Goal: Find specific page/section

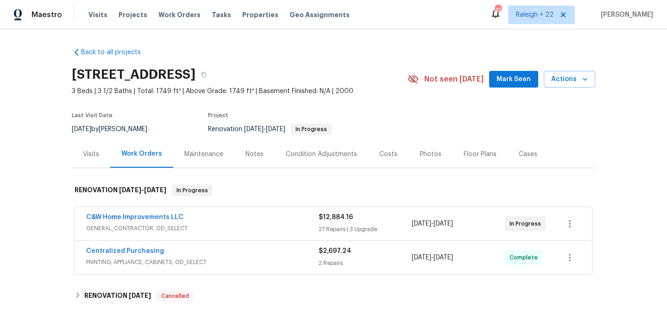
click at [166, 232] on span "GENERAL_CONTRACTOR, OD_SELECT" at bounding box center [202, 228] width 232 height 9
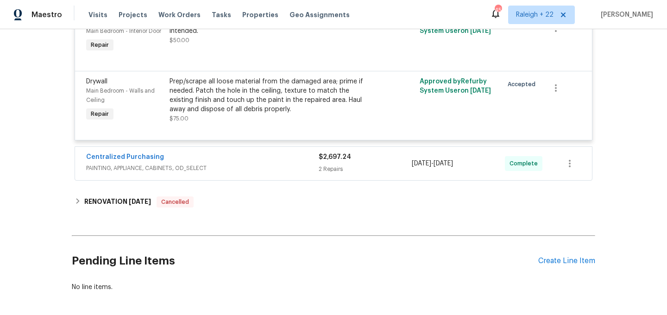
scroll to position [2637, 0]
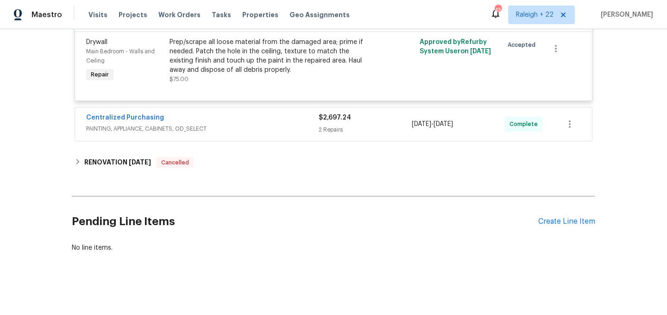
click at [165, 132] on span "PAINTING, APPLIANCE, CABINETS, OD_SELECT" at bounding box center [202, 128] width 232 height 9
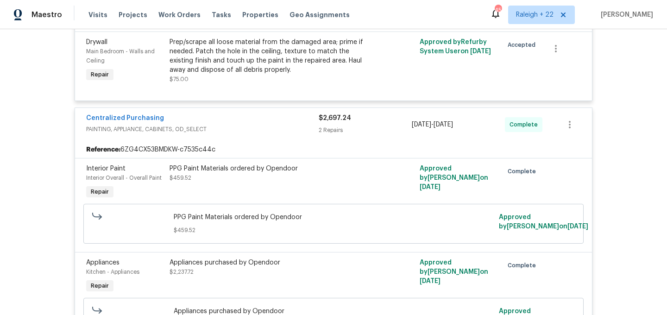
scroll to position [2849, 0]
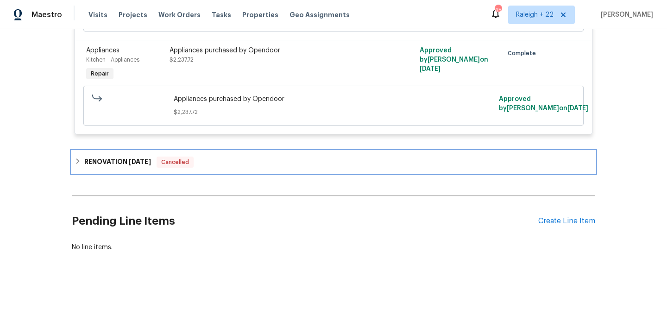
click at [76, 160] on icon at bounding box center [78, 161] width 6 height 6
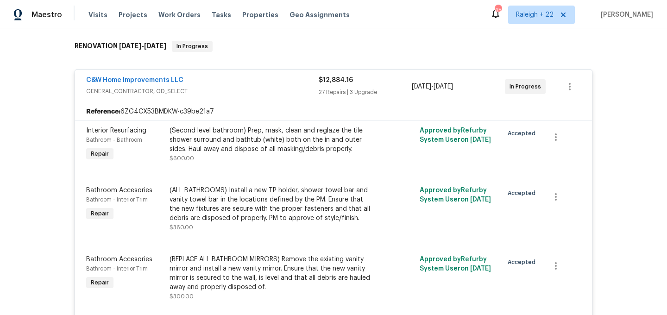
scroll to position [0, 0]
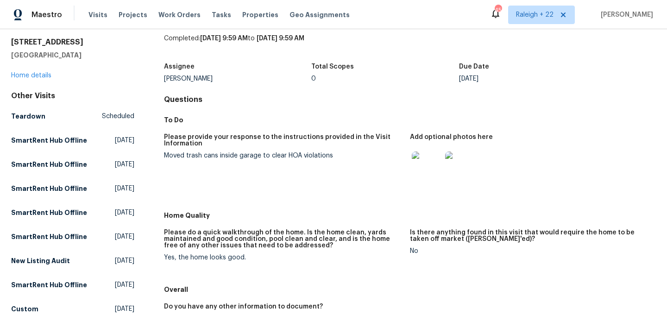
scroll to position [32, 0]
